Goal: Understand site structure: Understand site structure

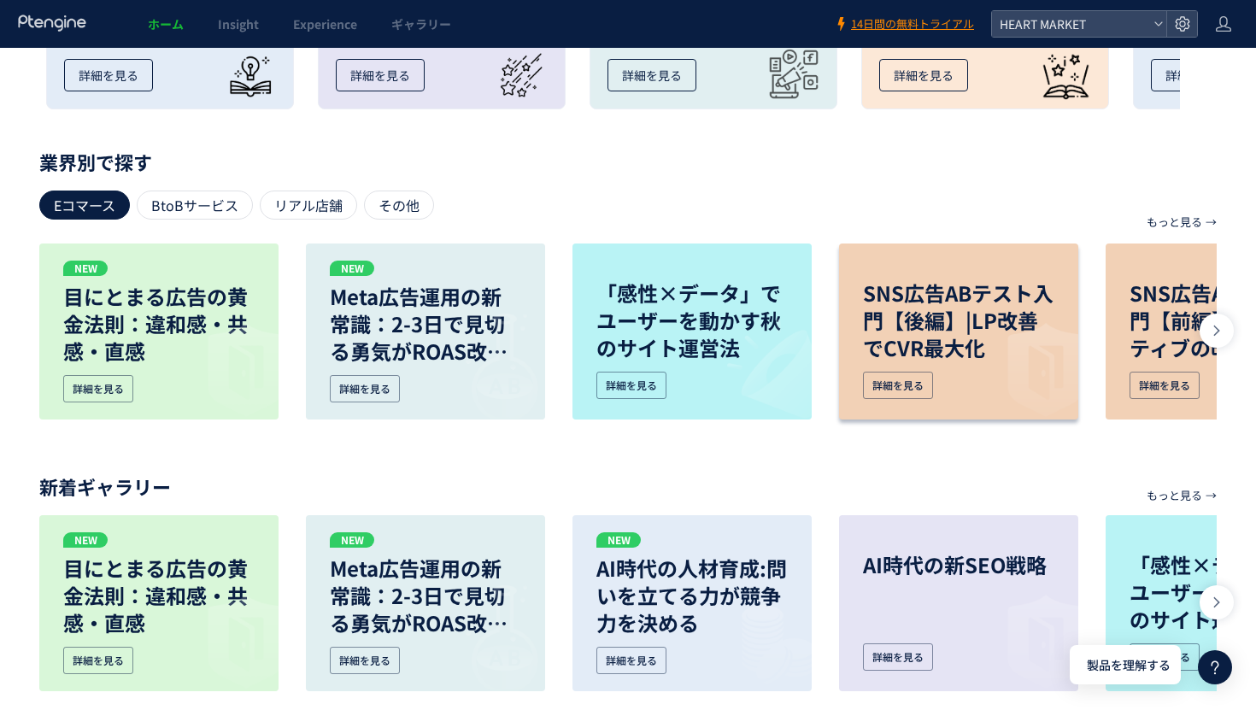
scroll to position [771, 0]
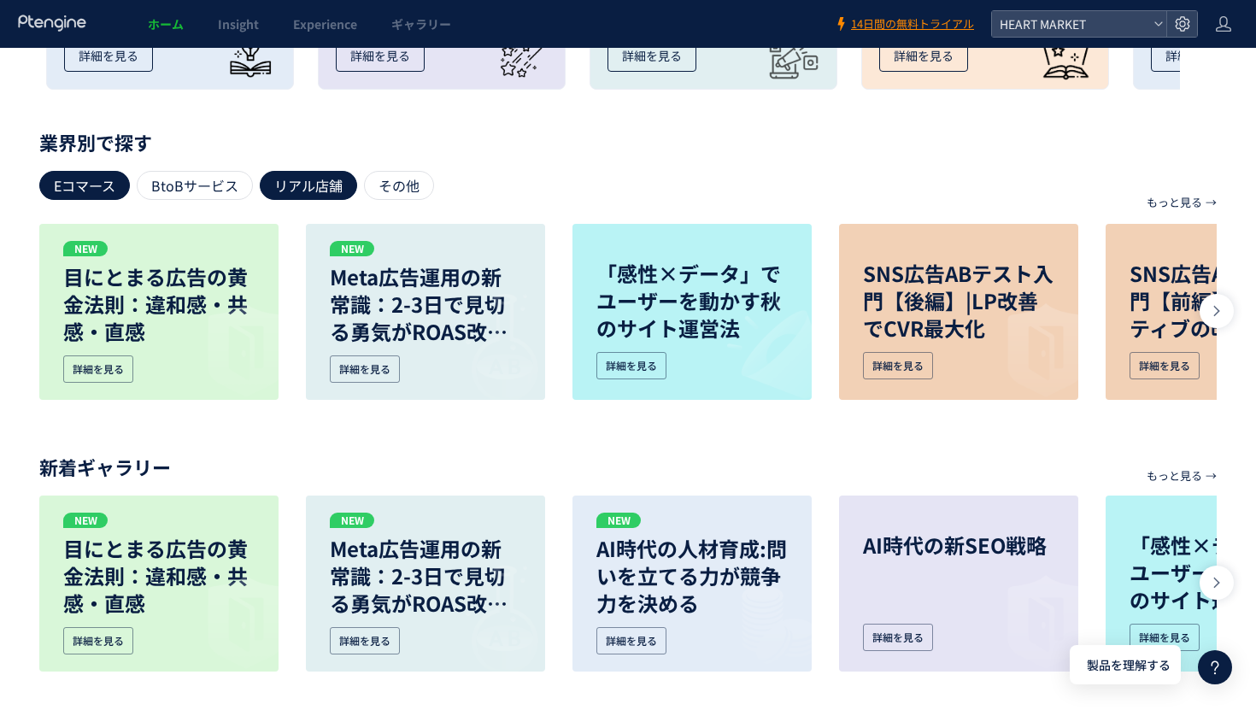
click at [337, 178] on div "リアル店舗" at bounding box center [308, 185] width 97 height 29
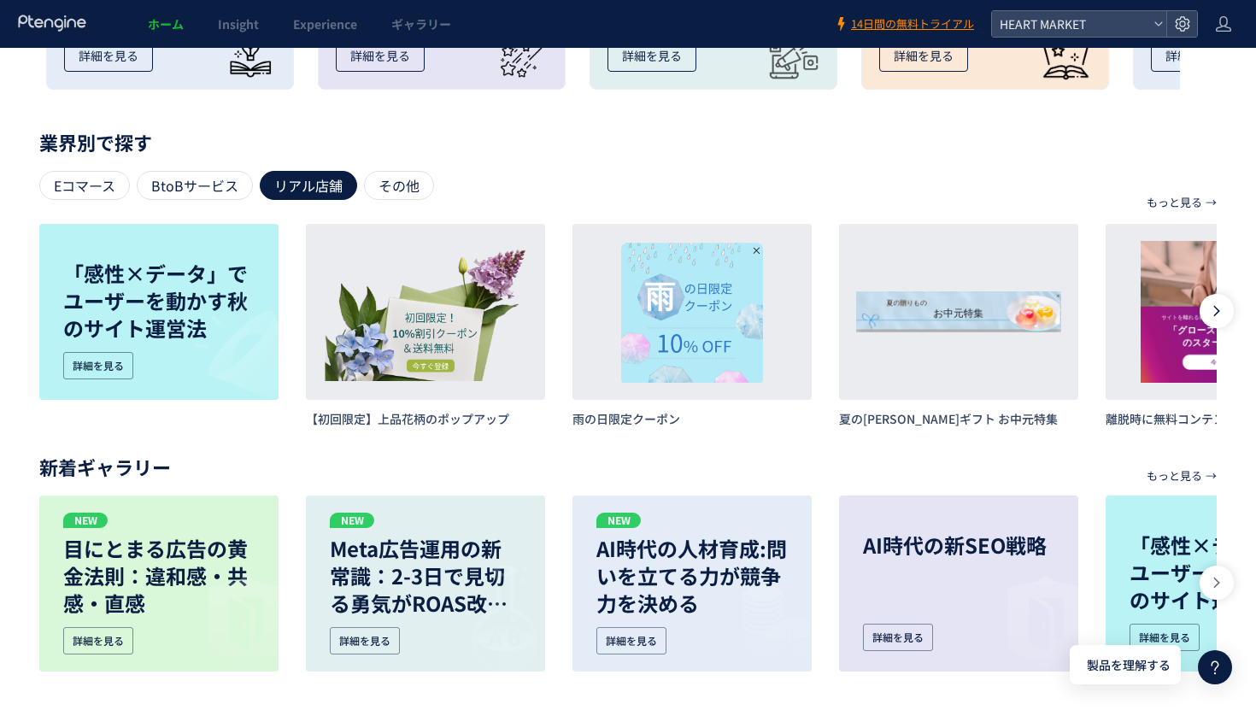
click at [1219, 313] on icon at bounding box center [1216, 311] width 14 height 14
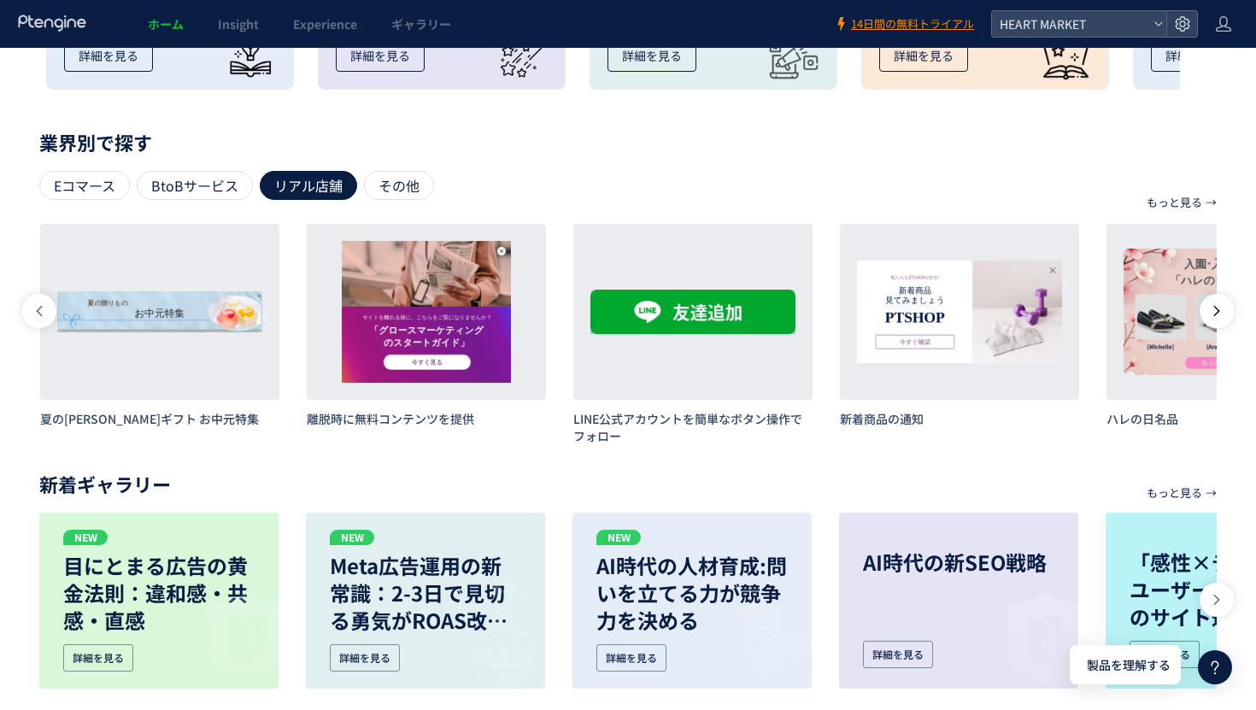
scroll to position [0, 799]
click at [1219, 313] on icon at bounding box center [1216, 311] width 14 height 14
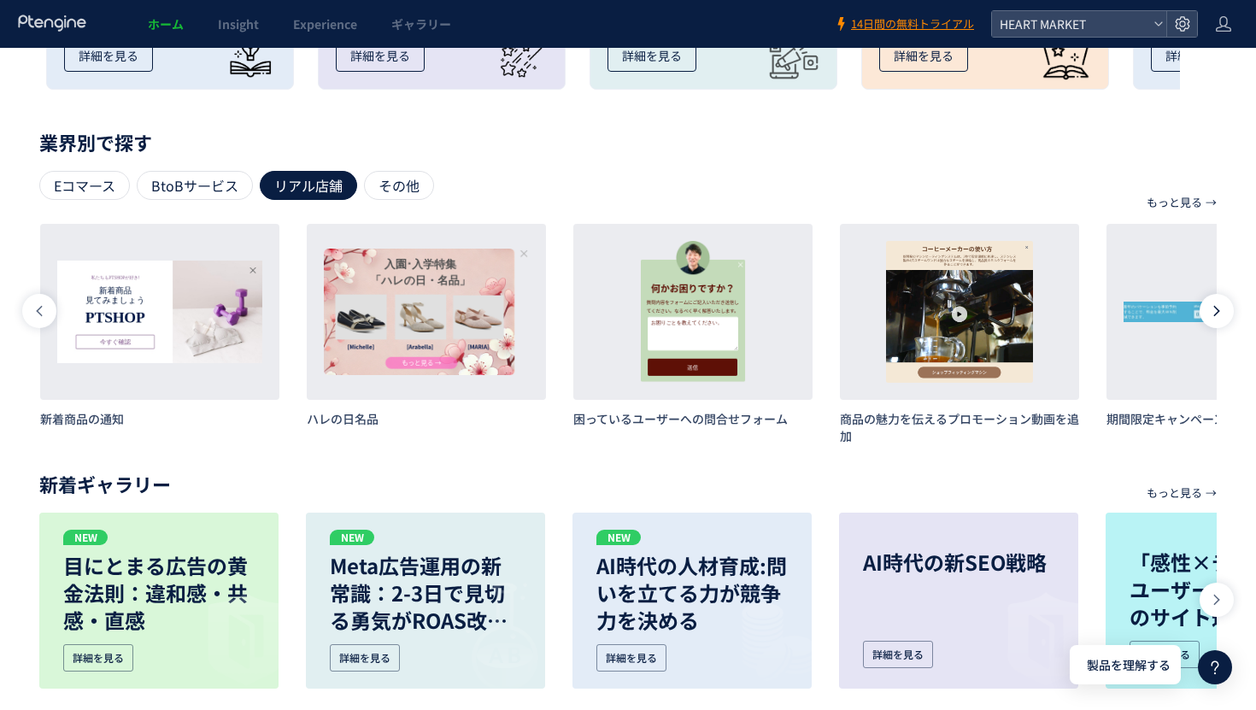
scroll to position [0, 1599]
click at [1219, 313] on icon at bounding box center [1216, 311] width 14 height 14
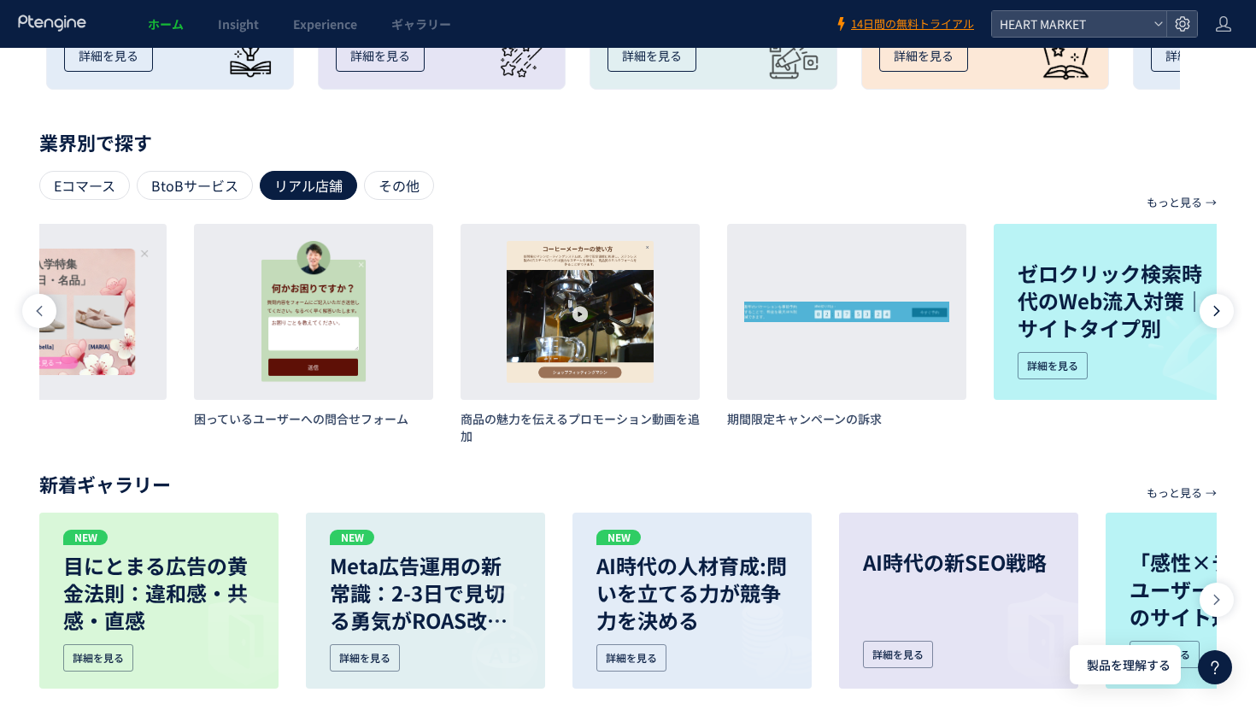
scroll to position [0, 1993]
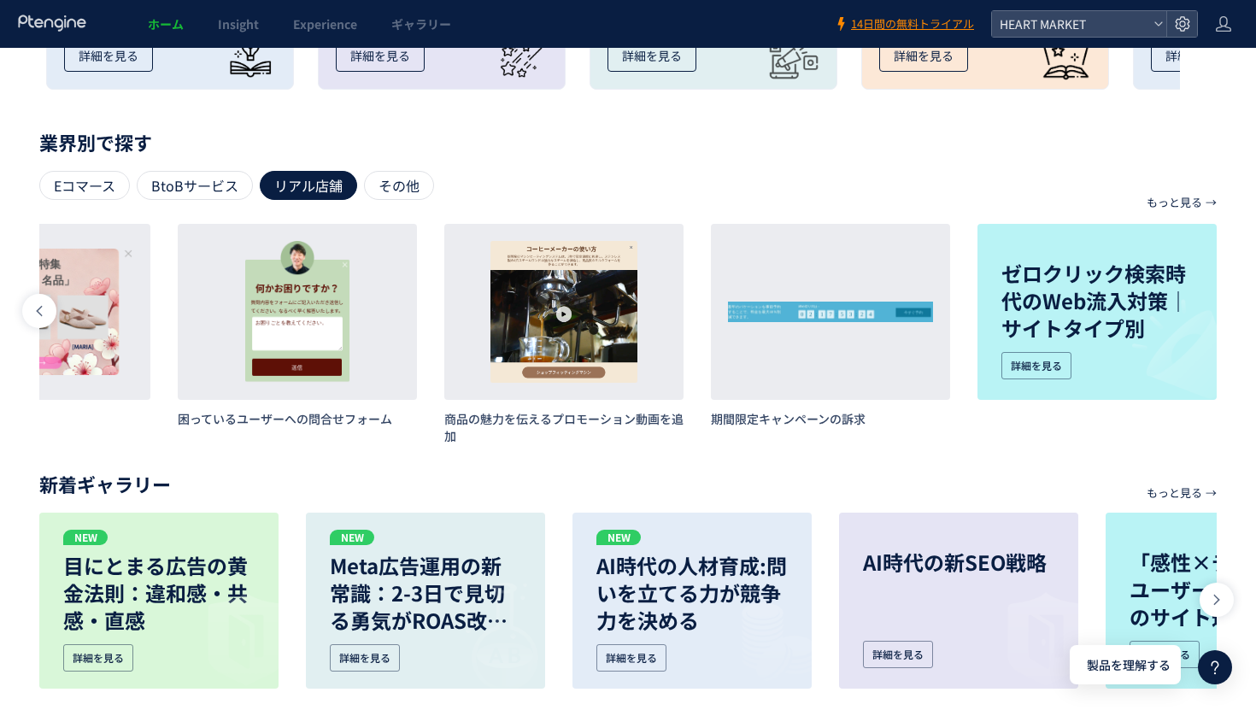
click at [1219, 313] on div "もっと見る → 目的別で探す リード獲得 離脱防止 プロモーション レコメンド アンケートやレビュー お知らせやガイド サイト利用促進 もっと見る → 業界別…" at bounding box center [628, 435] width 1256 height 596
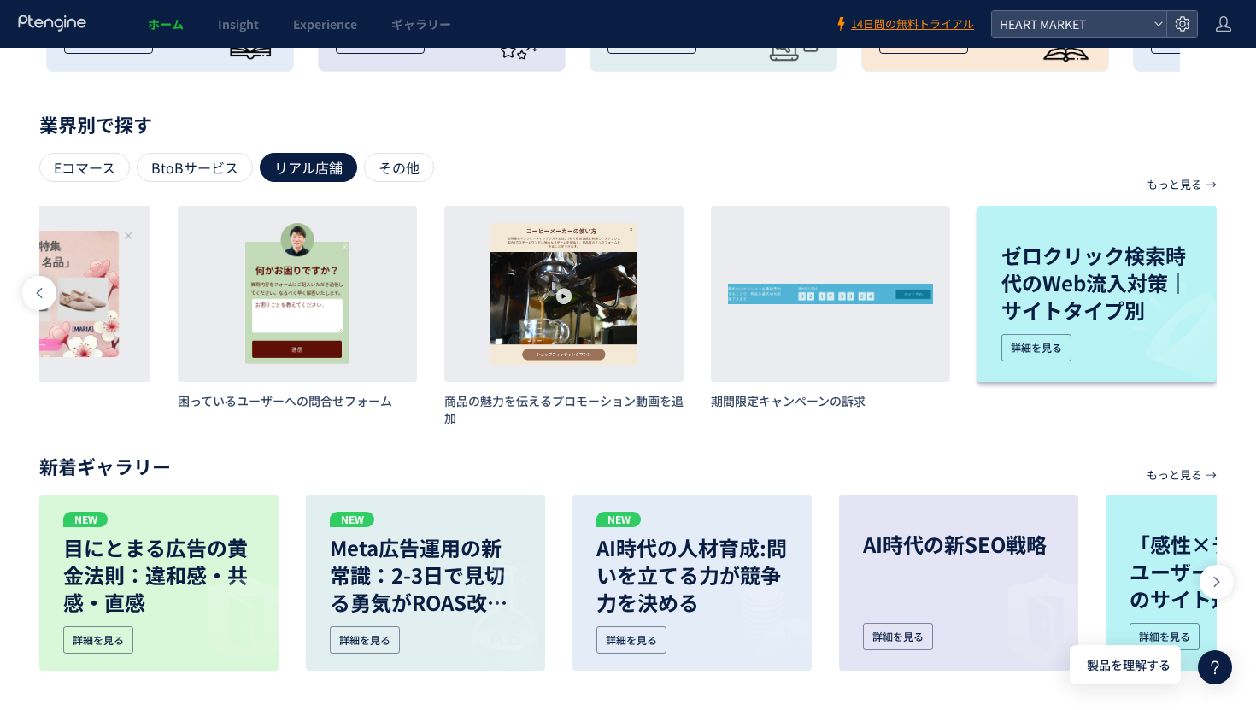
scroll to position [795, 0]
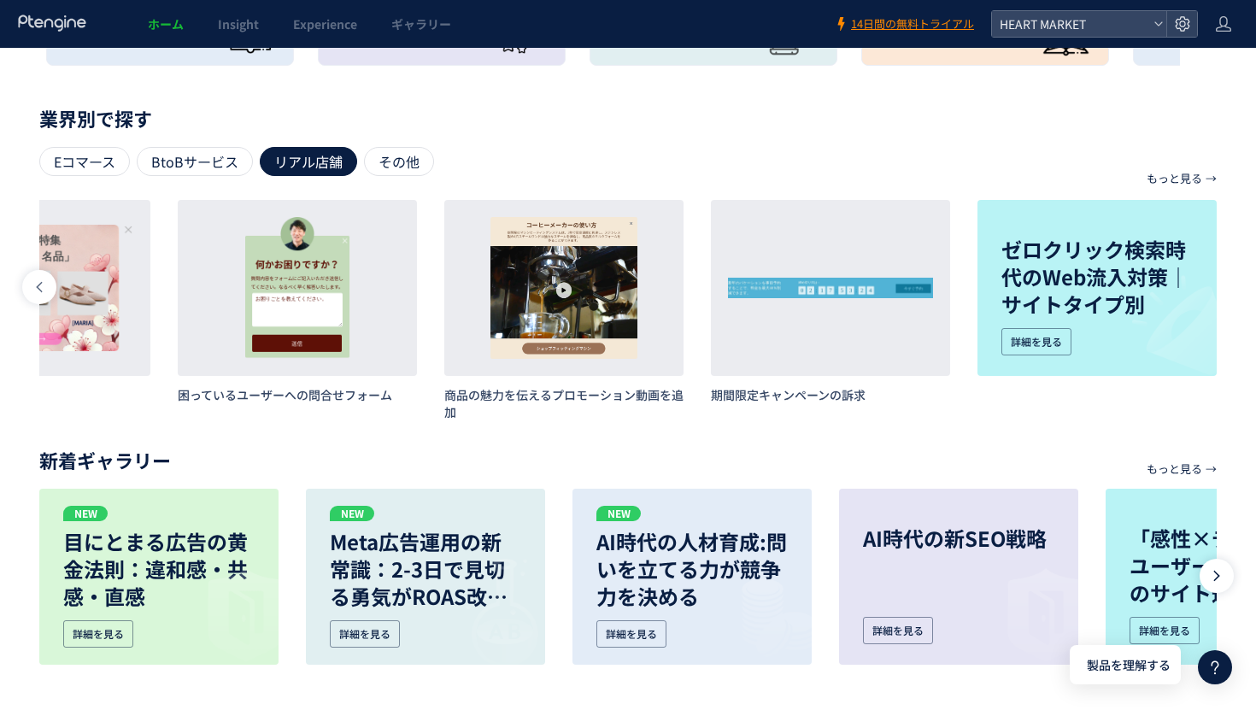
click at [1213, 576] on icon at bounding box center [1216, 576] width 14 height 14
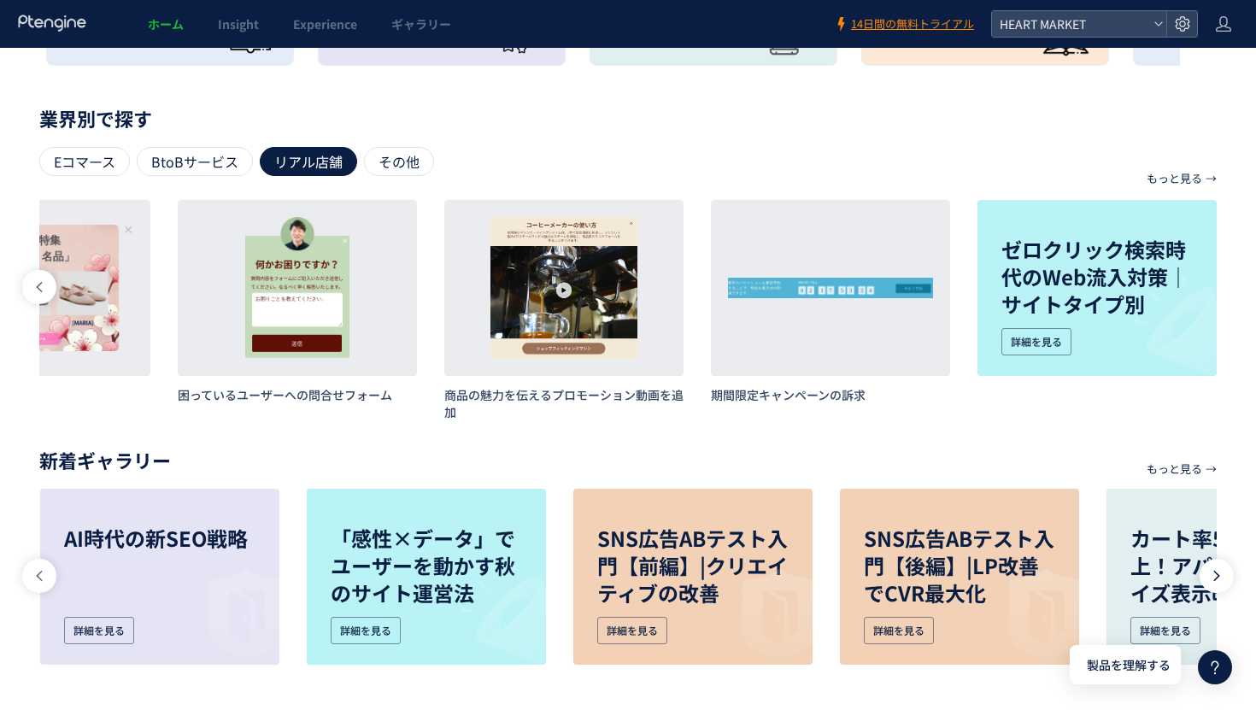
scroll to position [0, 799]
click at [1213, 576] on icon at bounding box center [1216, 576] width 14 height 14
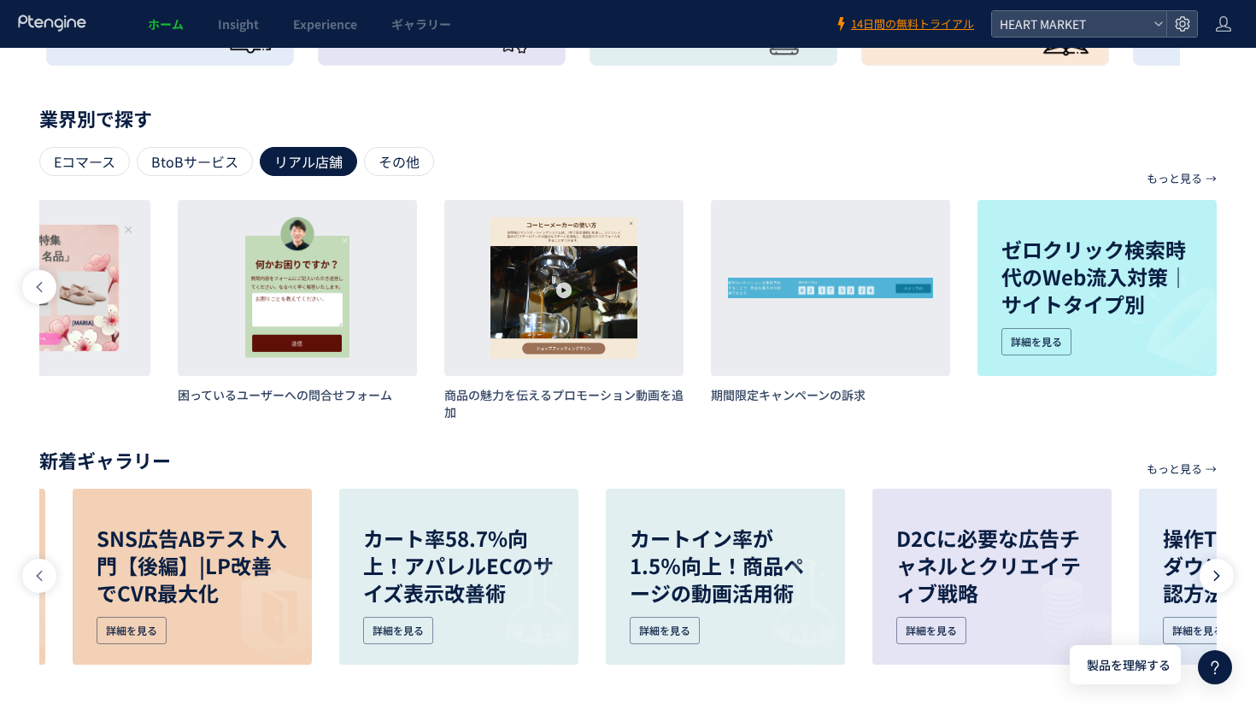
scroll to position [0, 1599]
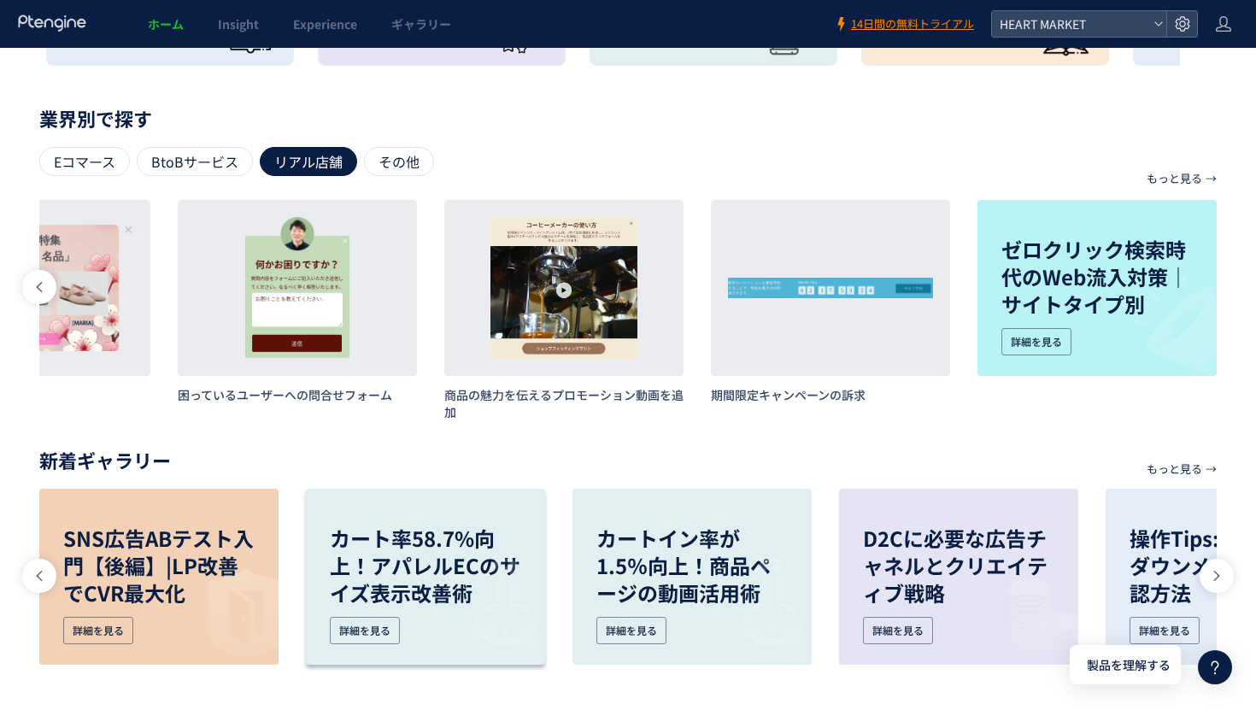
click at [439, 590] on img at bounding box center [491, 611] width 107 height 107
